Goal: Task Accomplishment & Management: Manage account settings

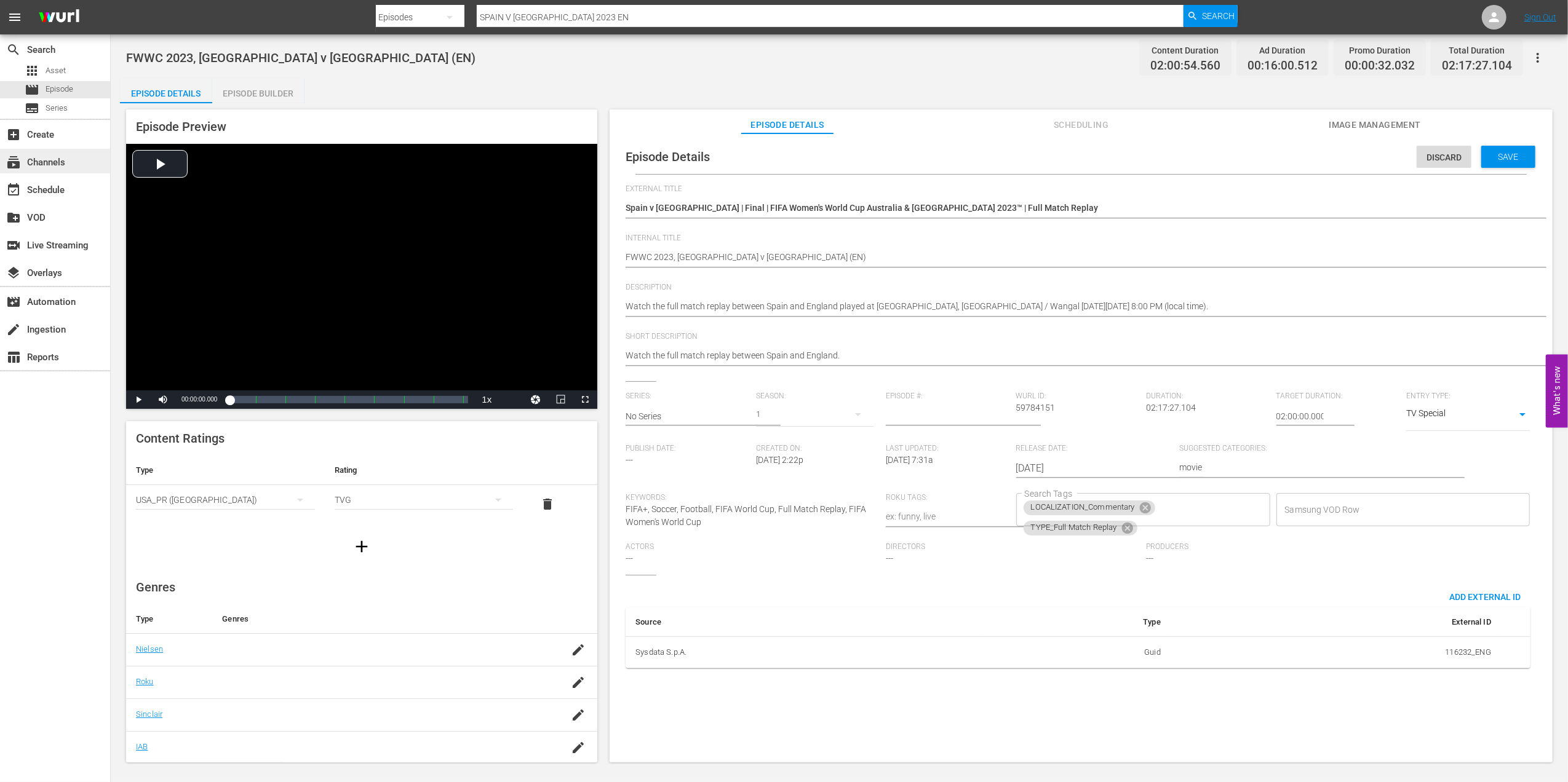
click at [26, 161] on div "subscriptions Channels" at bounding box center [34, 160] width 69 height 11
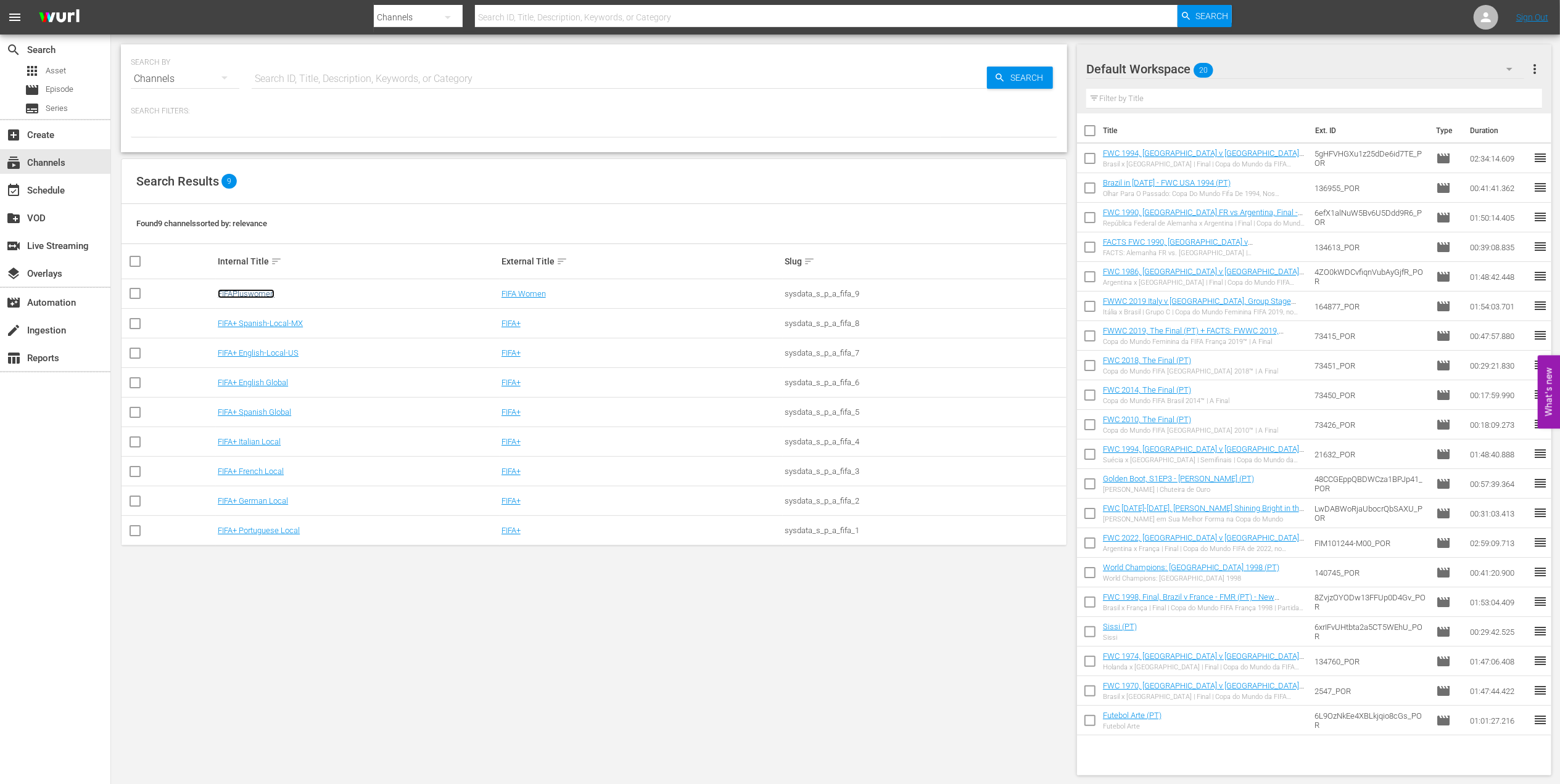
click at [257, 294] on link "FIFAPluswomen" at bounding box center [246, 294] width 56 height 9
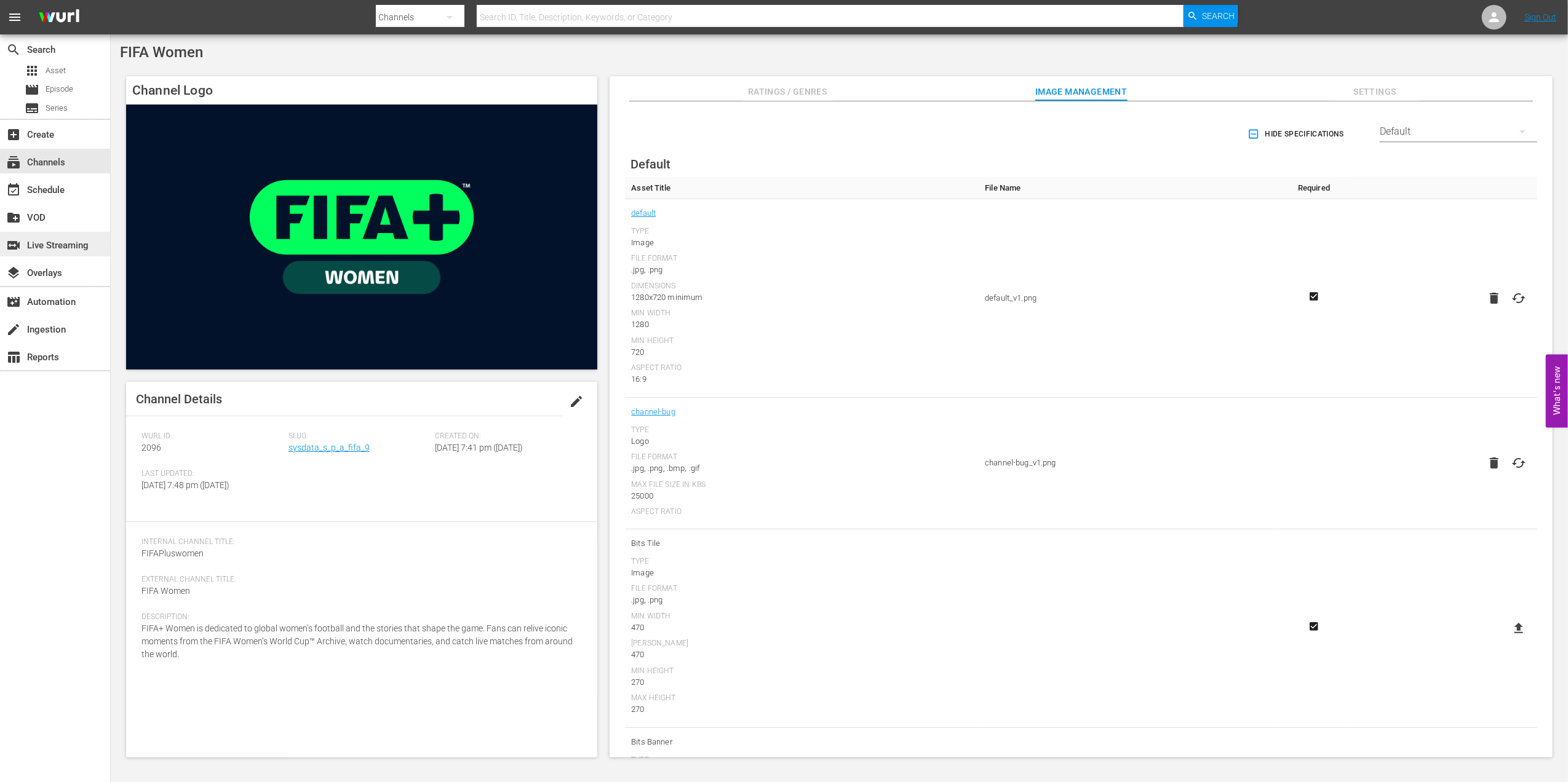
click at [80, 253] on div "switch_video Live Streaming" at bounding box center [55, 244] width 110 height 25
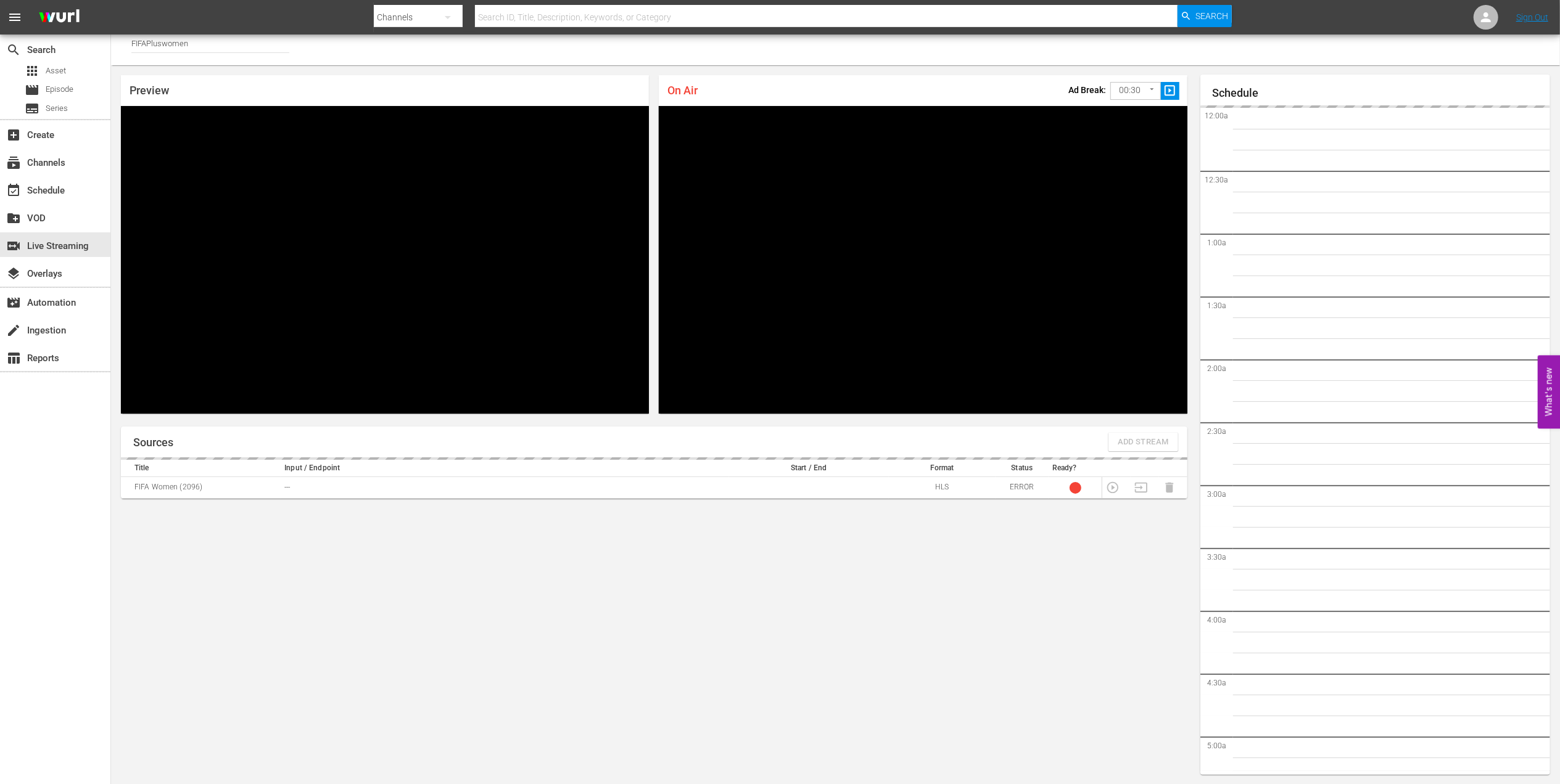
scroll to position [1636, 0]
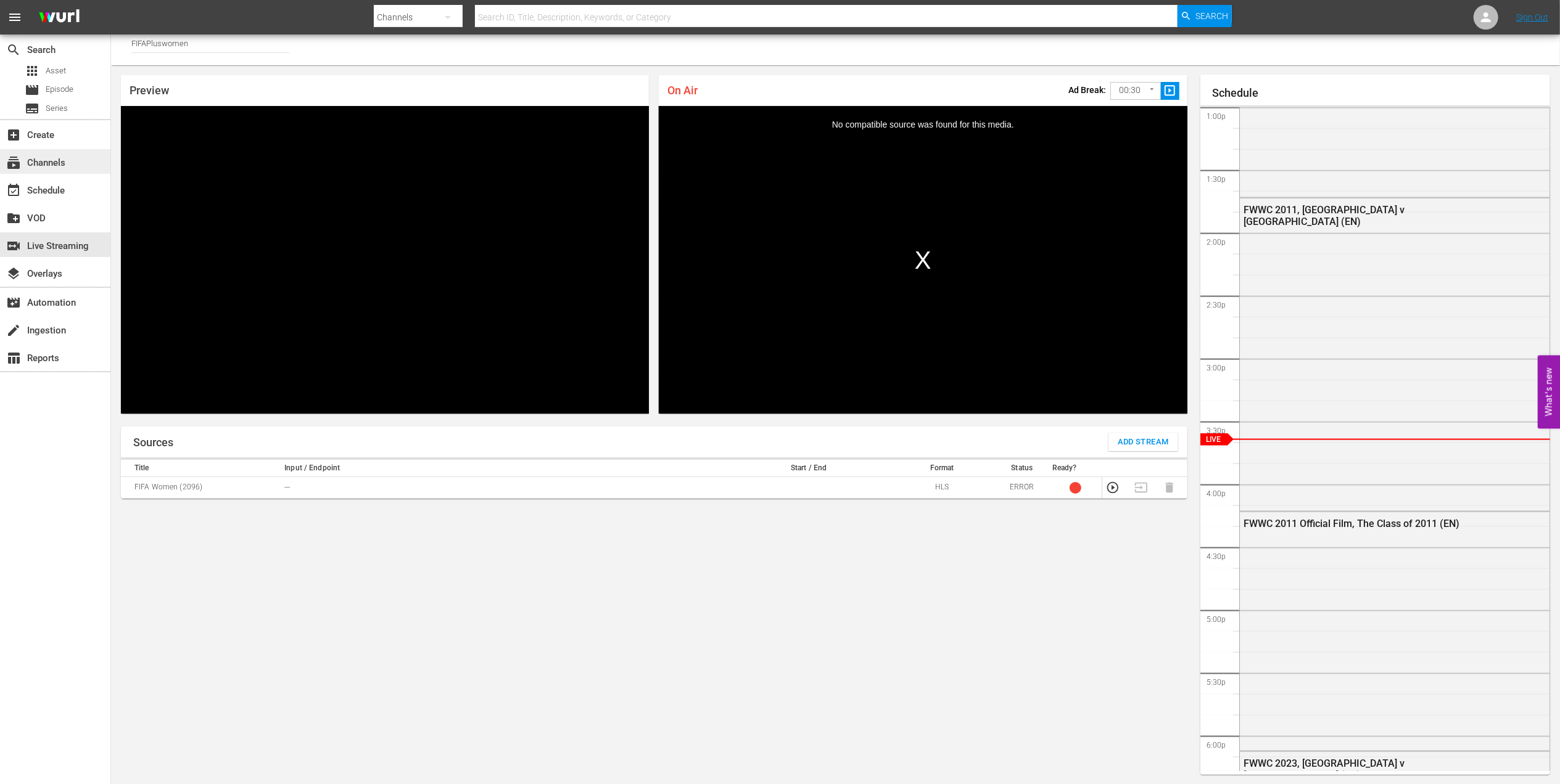
click at [56, 159] on div "subscriptions Channels" at bounding box center [34, 161] width 69 height 11
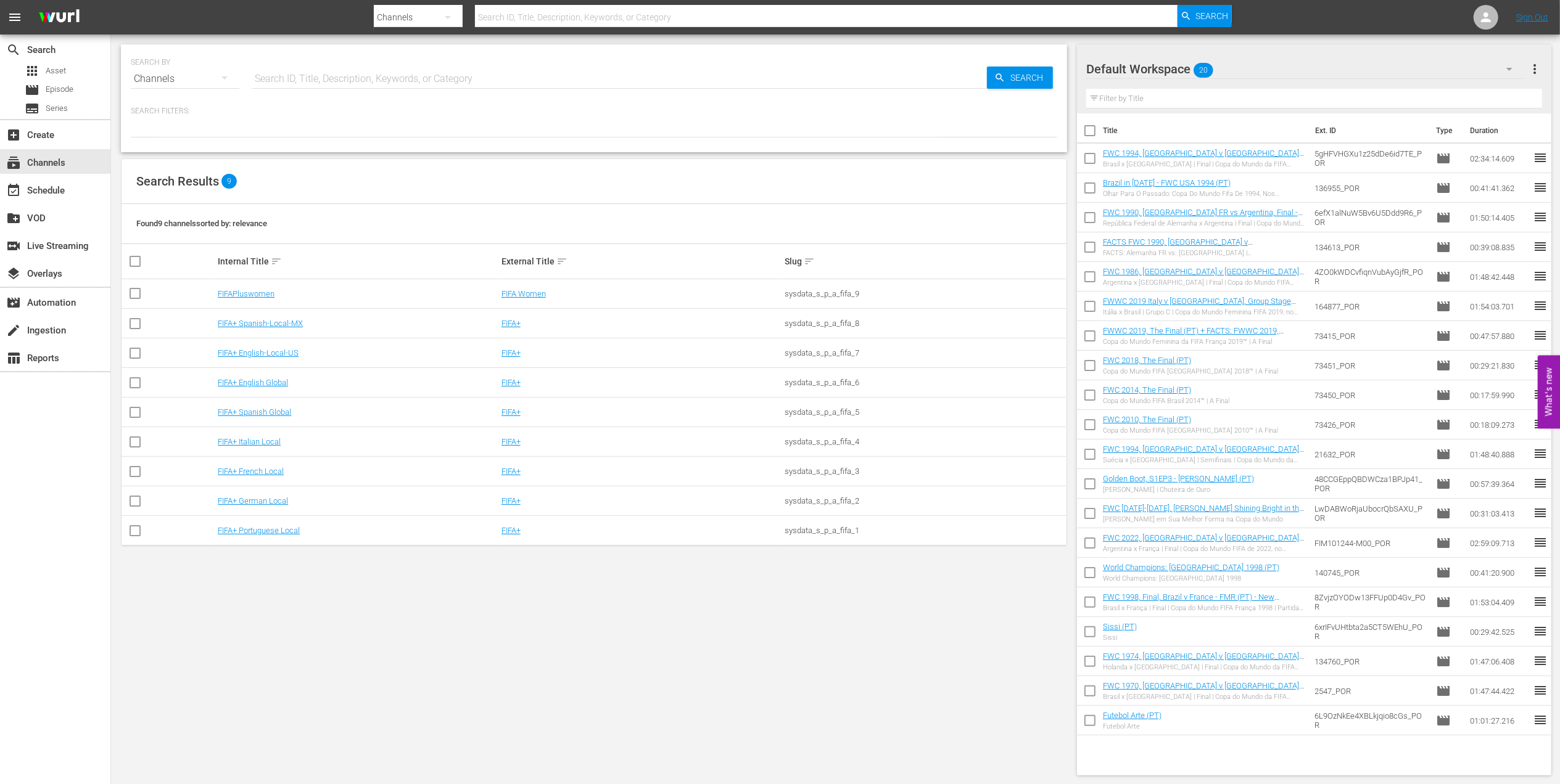
click at [1091, 132] on input "checkbox" at bounding box center [1090, 133] width 26 height 26
checkbox input "true"
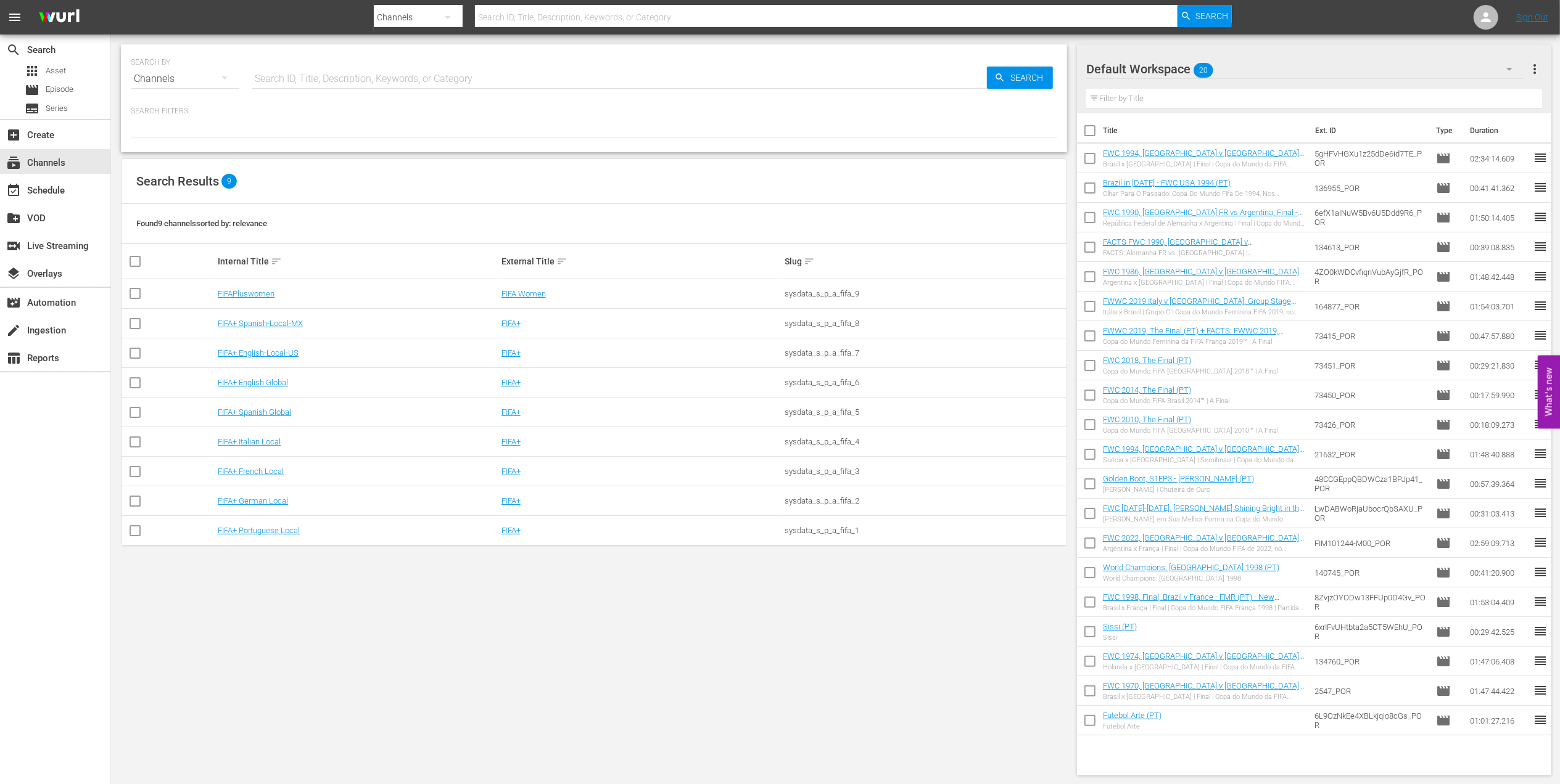
checkbox input "true"
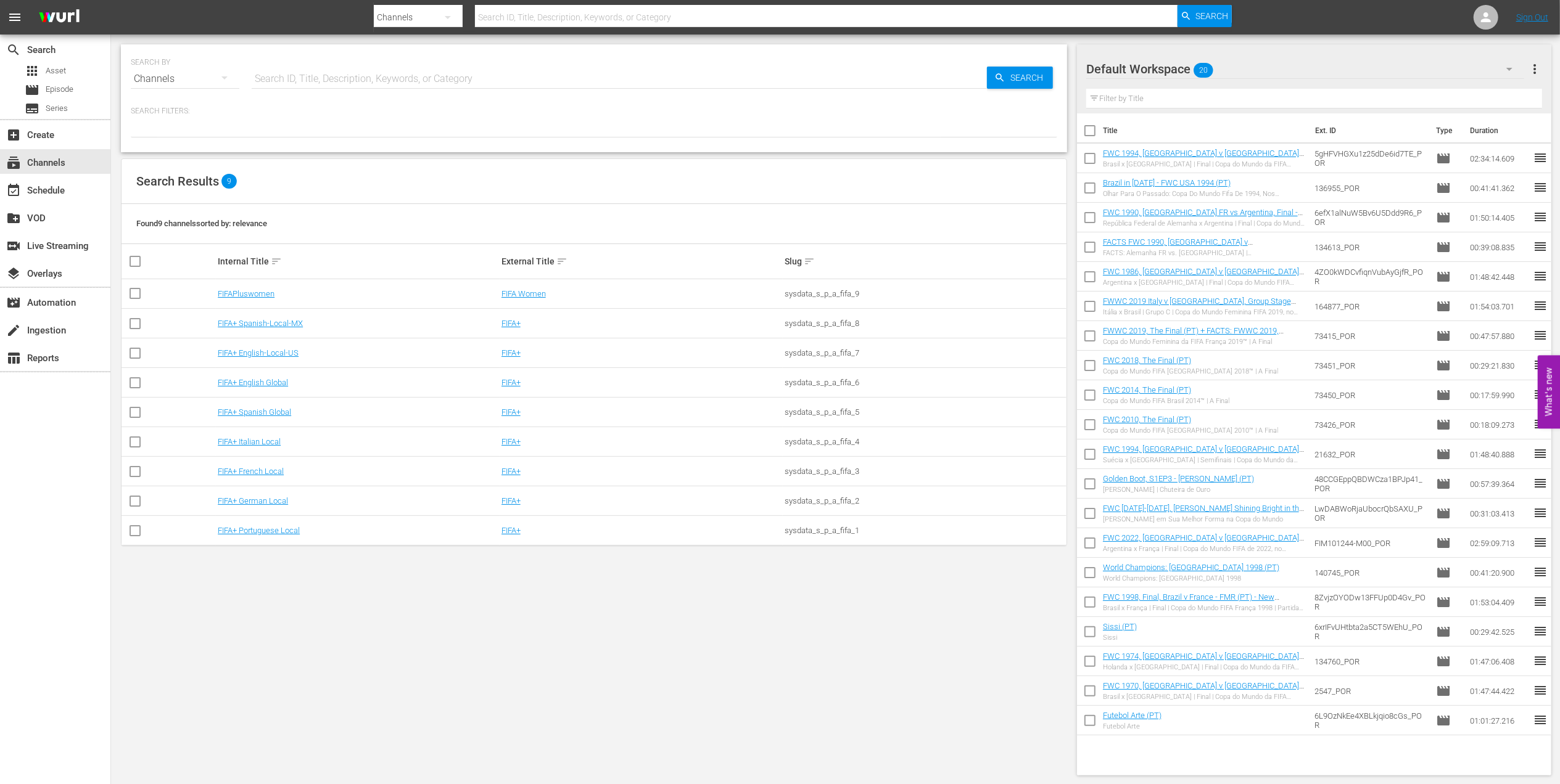
checkbox input "true"
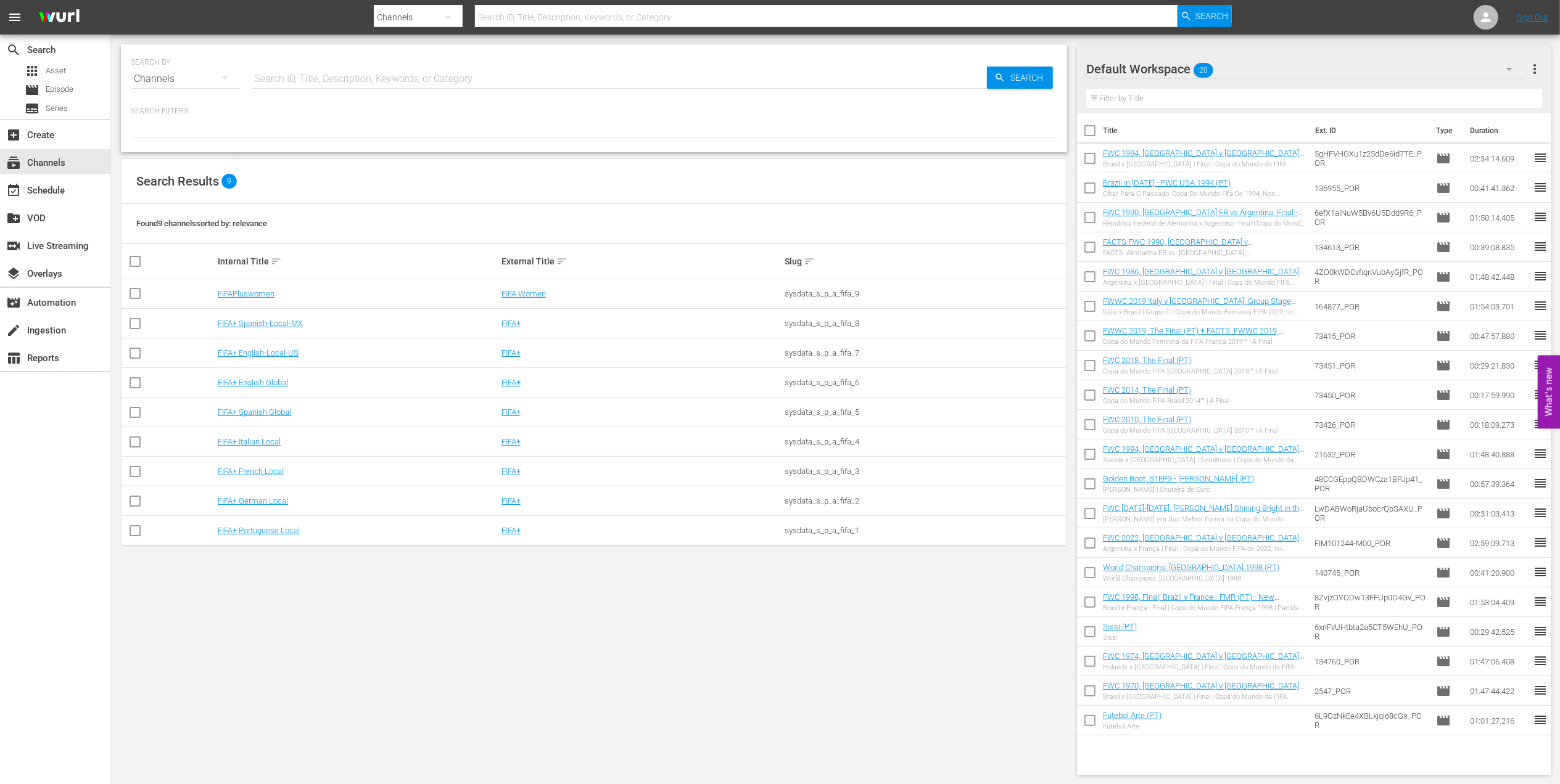
checkbox input "true"
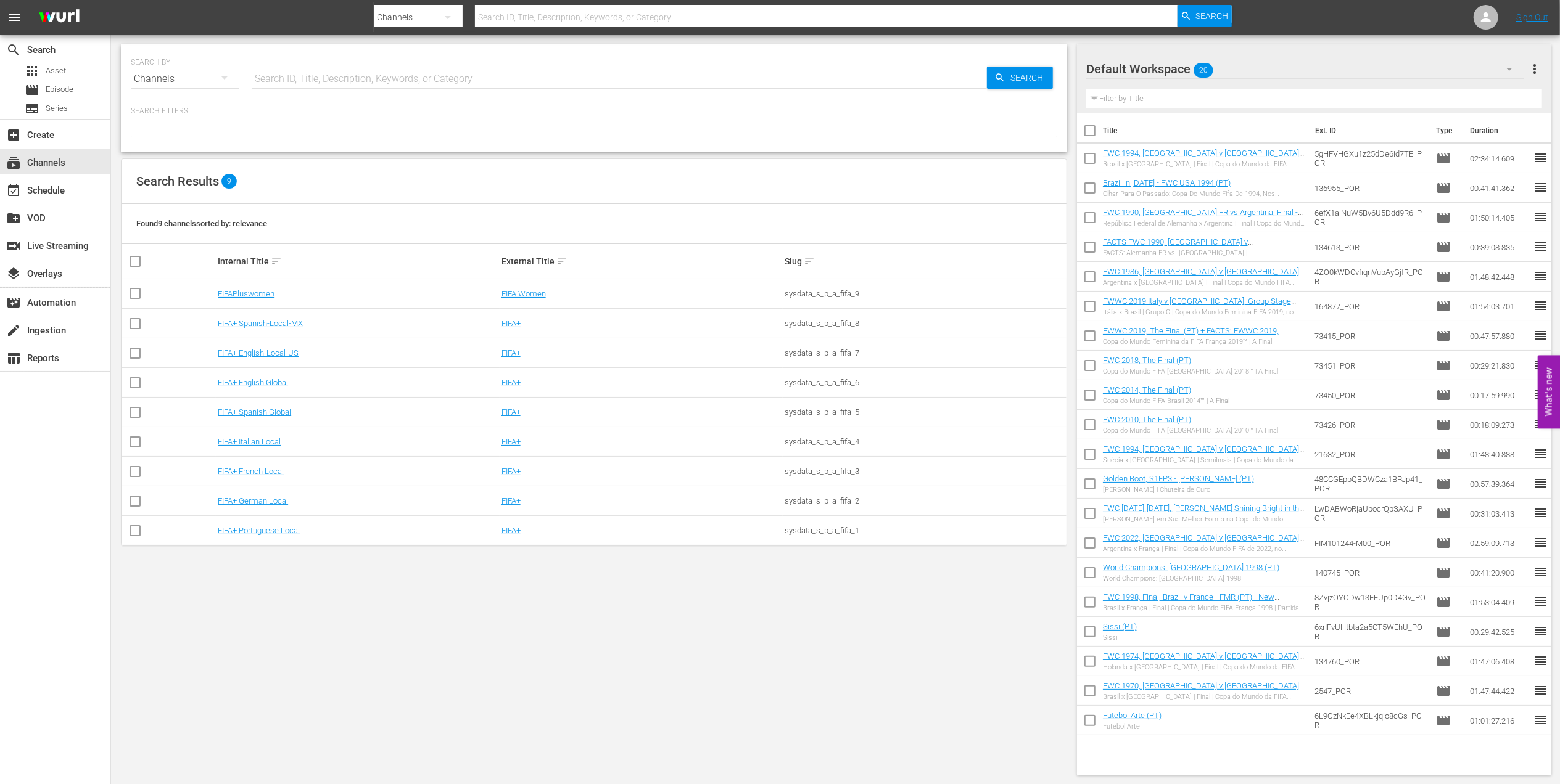
checkbox input "true"
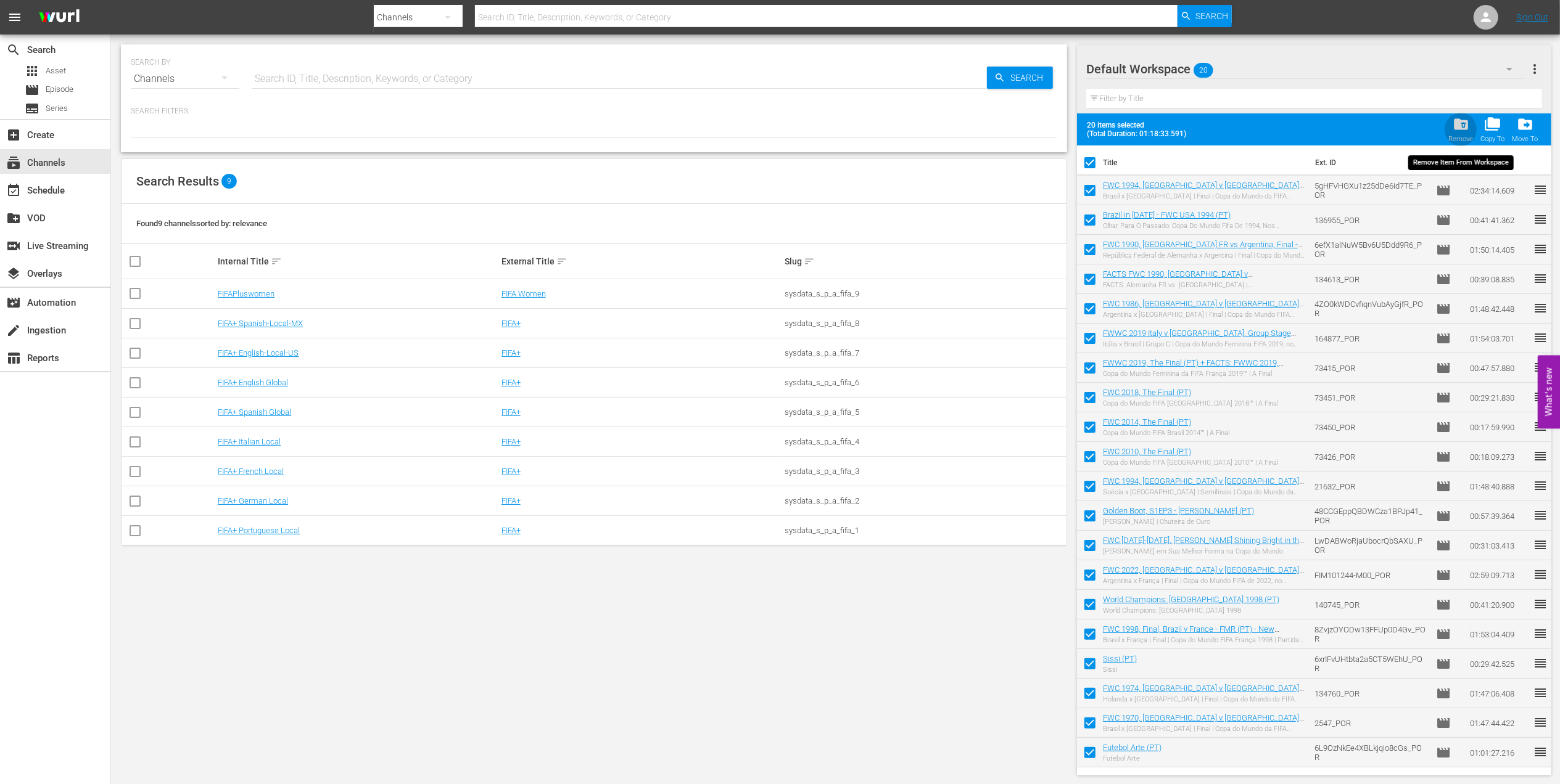
click at [1463, 134] on div "folder_delete Remove" at bounding box center [1461, 130] width 25 height 27
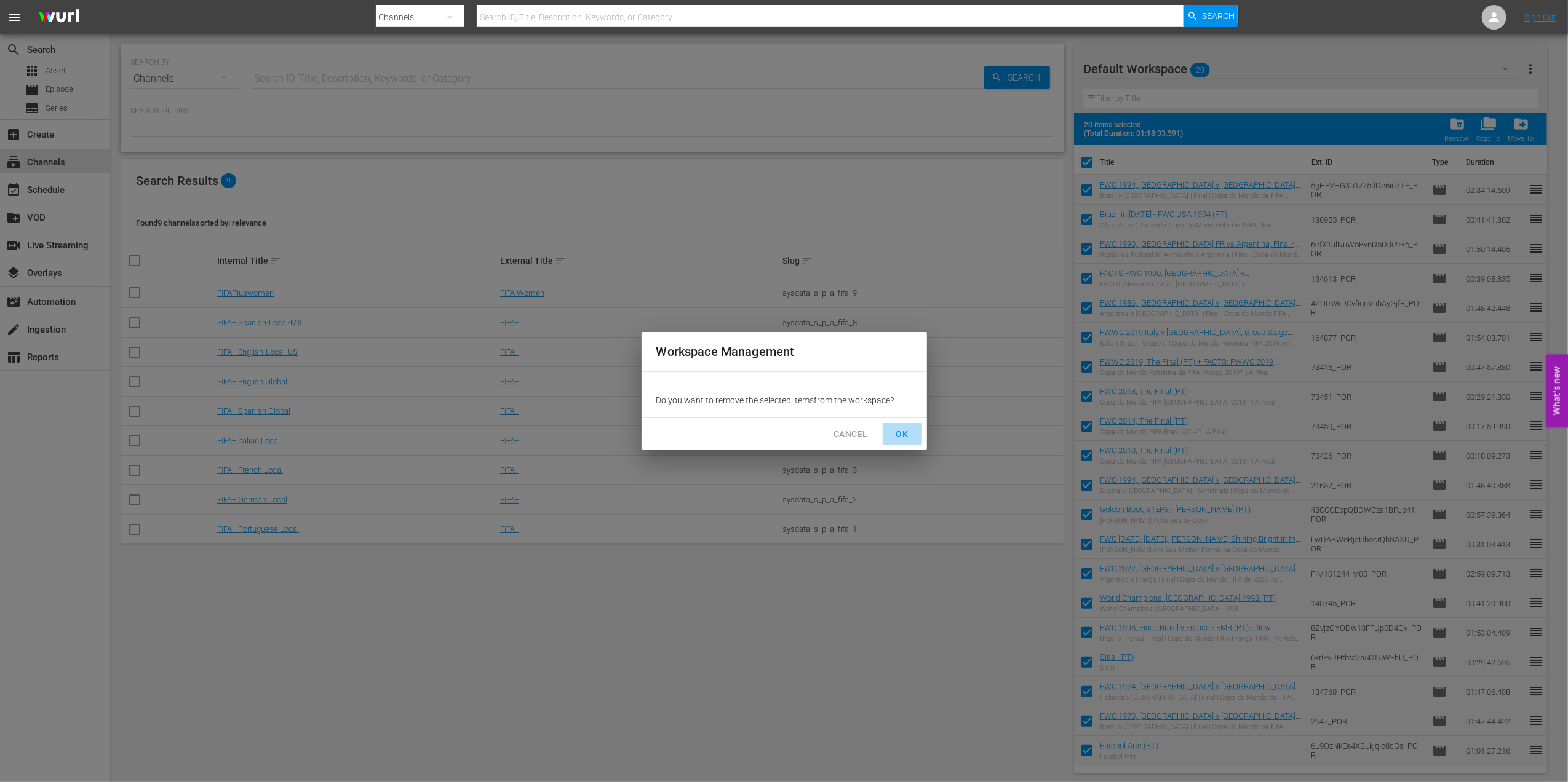
click at [901, 429] on span "OK" at bounding box center [902, 434] width 19 height 15
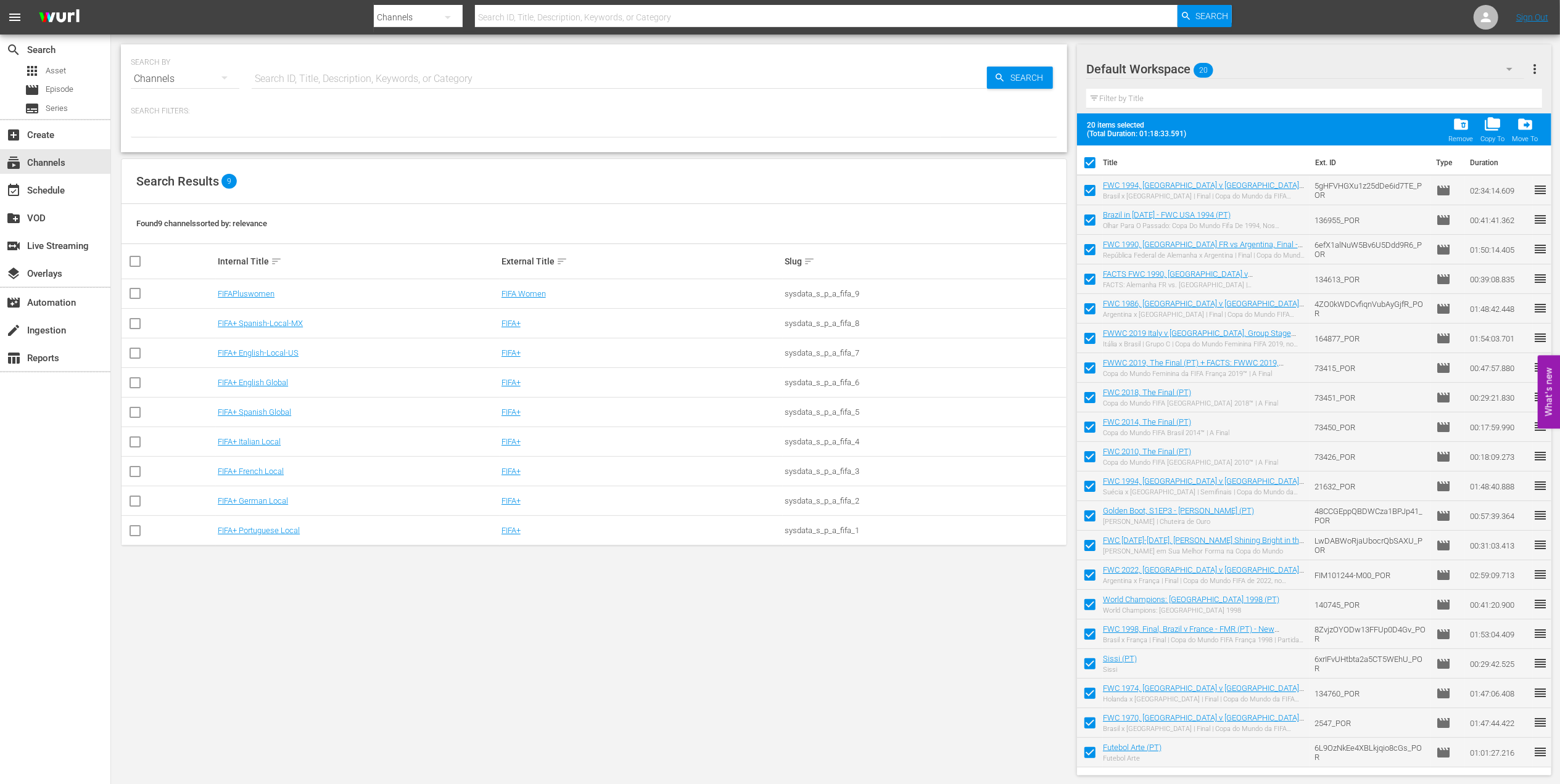
checkbox input "false"
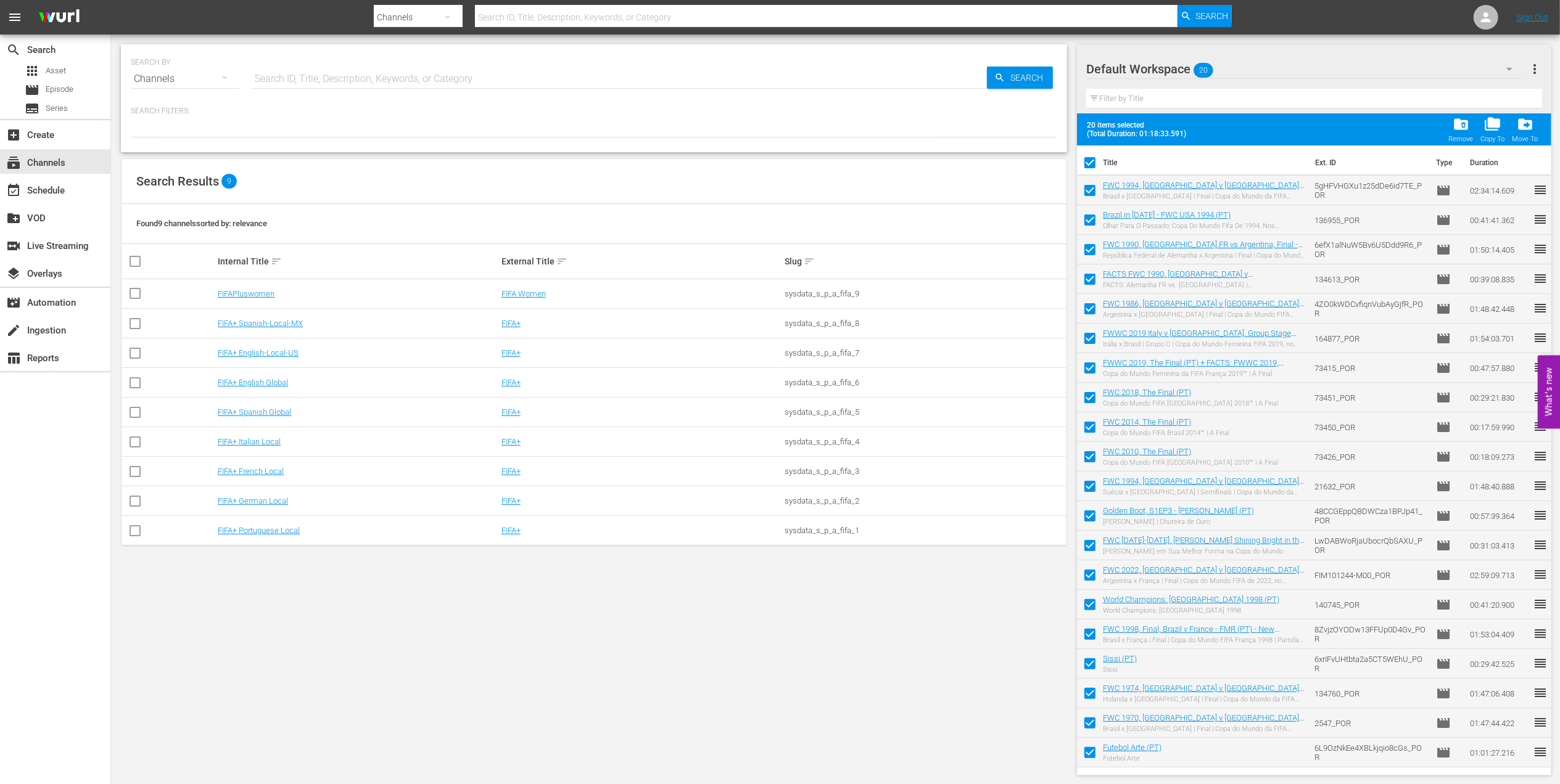
checkbox input "false"
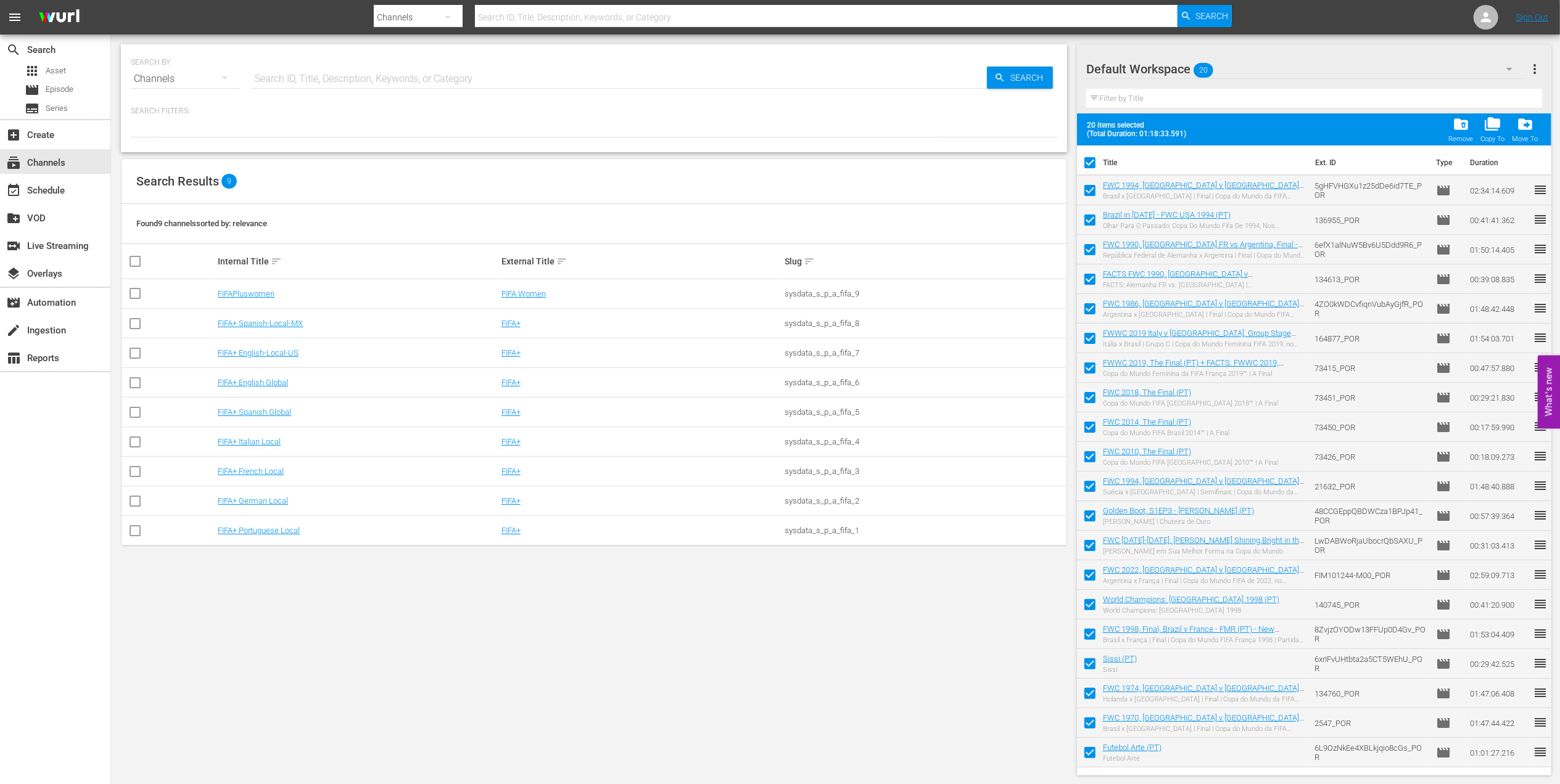
checkbox input "false"
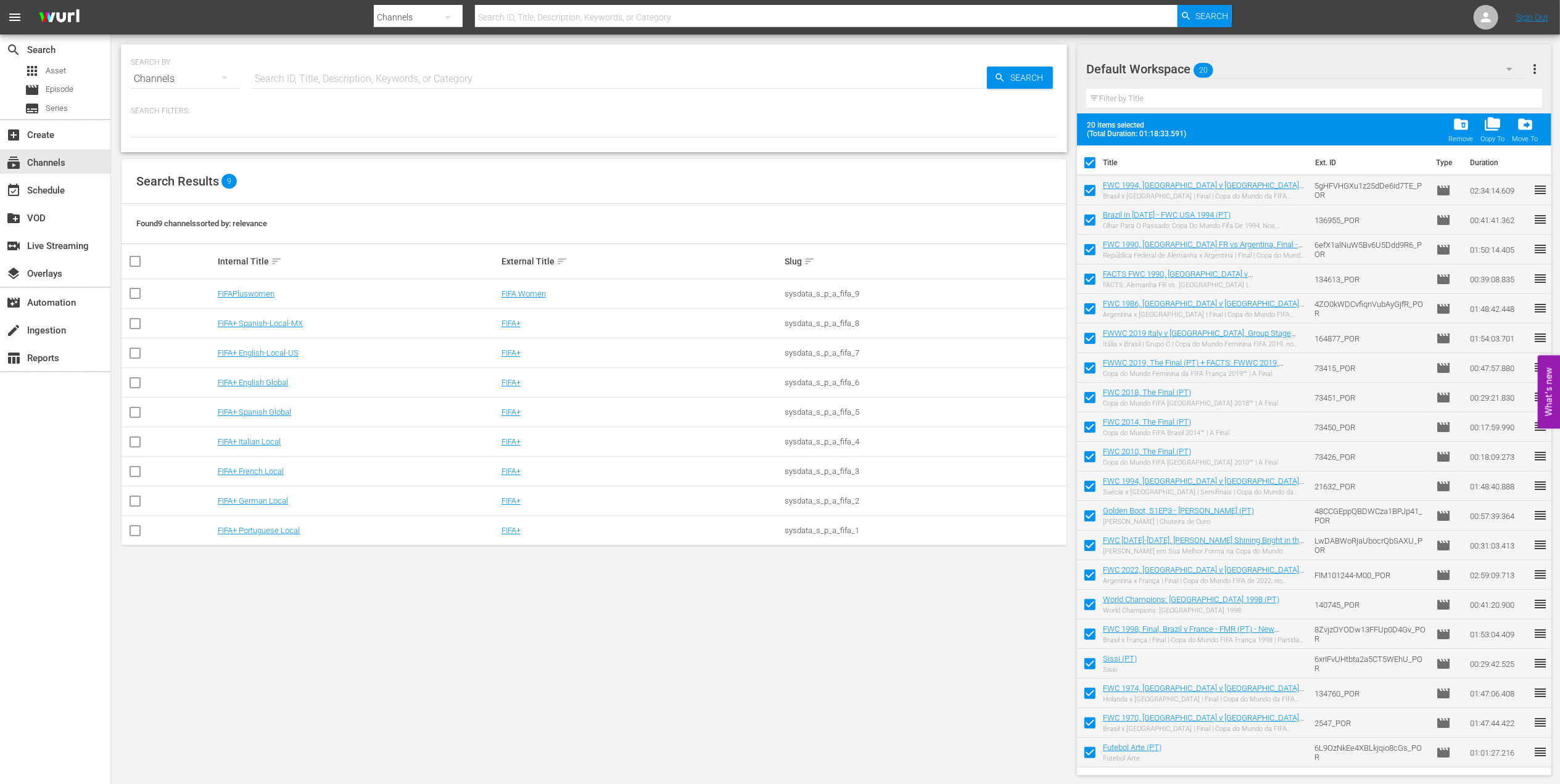
checkbox input "false"
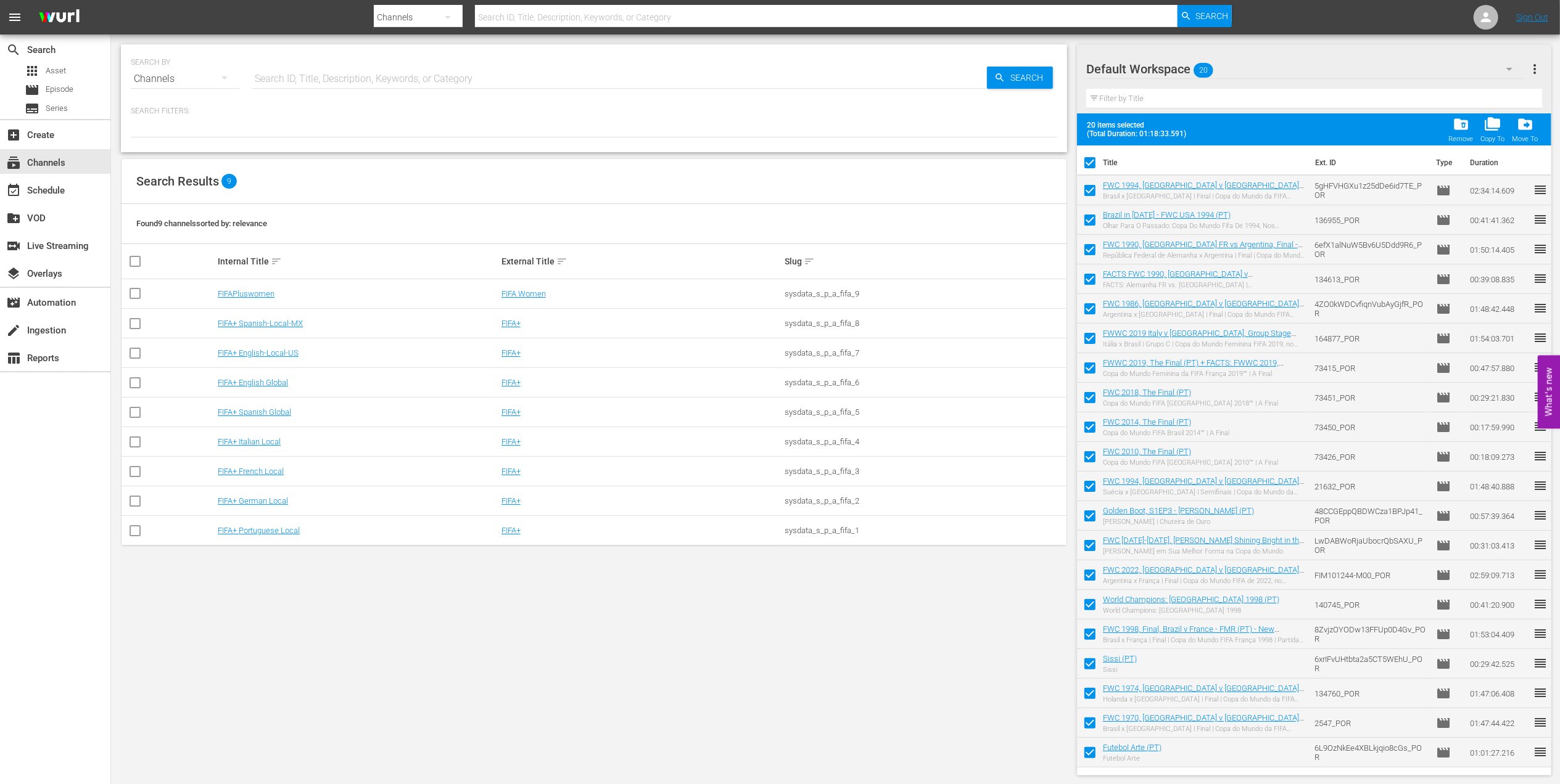
checkbox input "false"
